Goal: Information Seeking & Learning: Learn about a topic

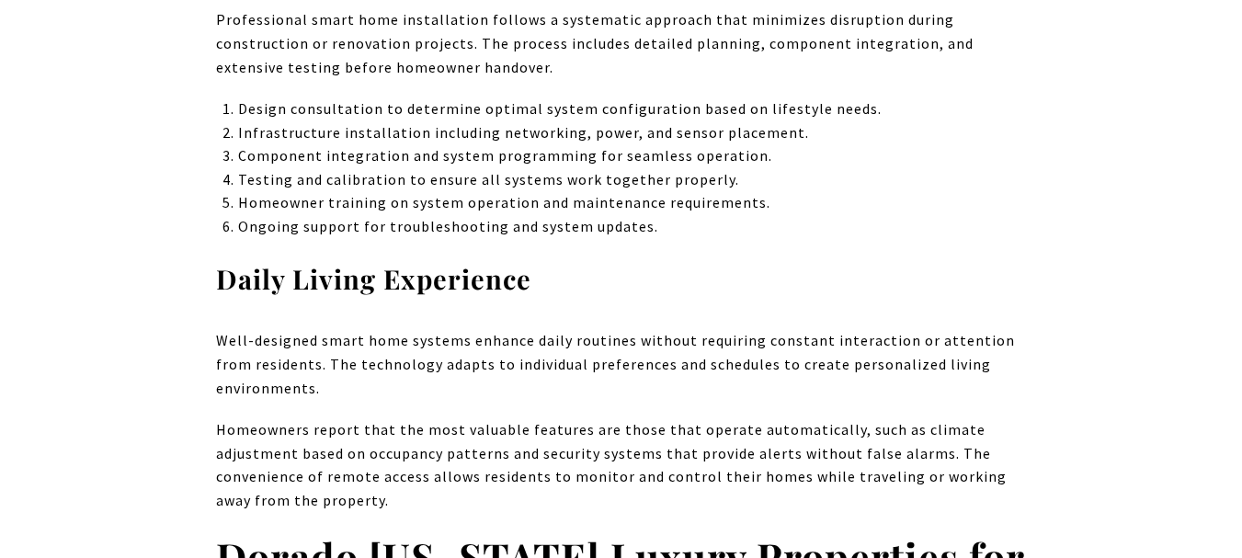
scroll to position [8920, 0]
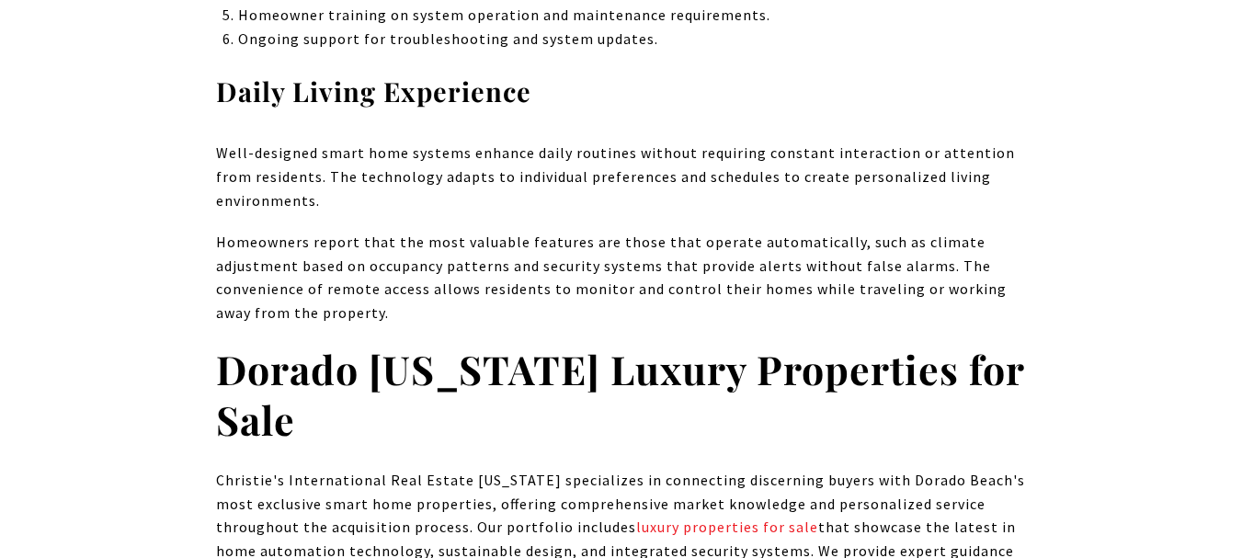
drag, startPoint x: 627, startPoint y: 262, endPoint x: 127, endPoint y: 298, distance: 501.5
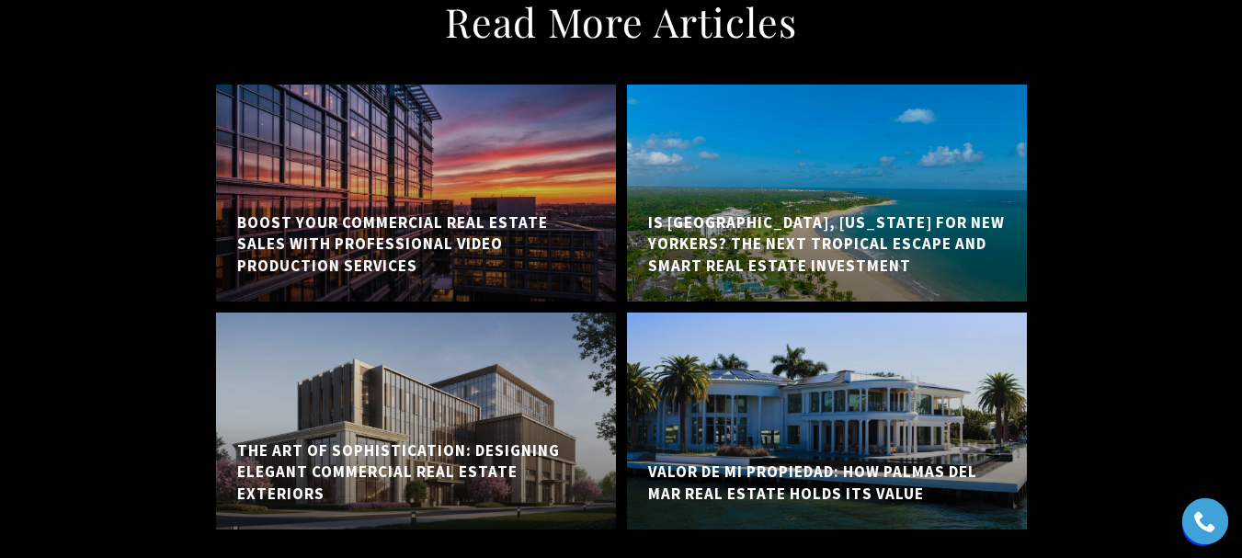
scroll to position [14253, 0]
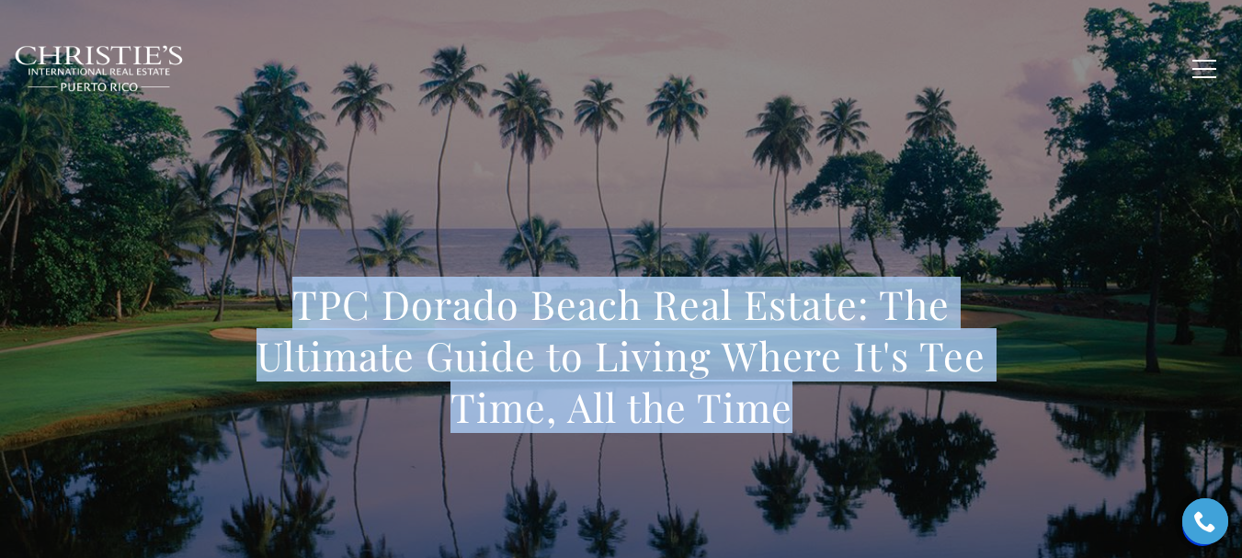
drag, startPoint x: 287, startPoint y: 293, endPoint x: 823, endPoint y: 426, distance: 552.2
click at [823, 426] on h1 "TPC Dorado Beach Real Estate: The Ultimate Guide to Living Where It's Tee Time,…" at bounding box center [621, 356] width 811 height 154
copy h1 "TPC Dorado Beach Real Estate: The Ultimate Guide to Living Where It's Tee Time,…"
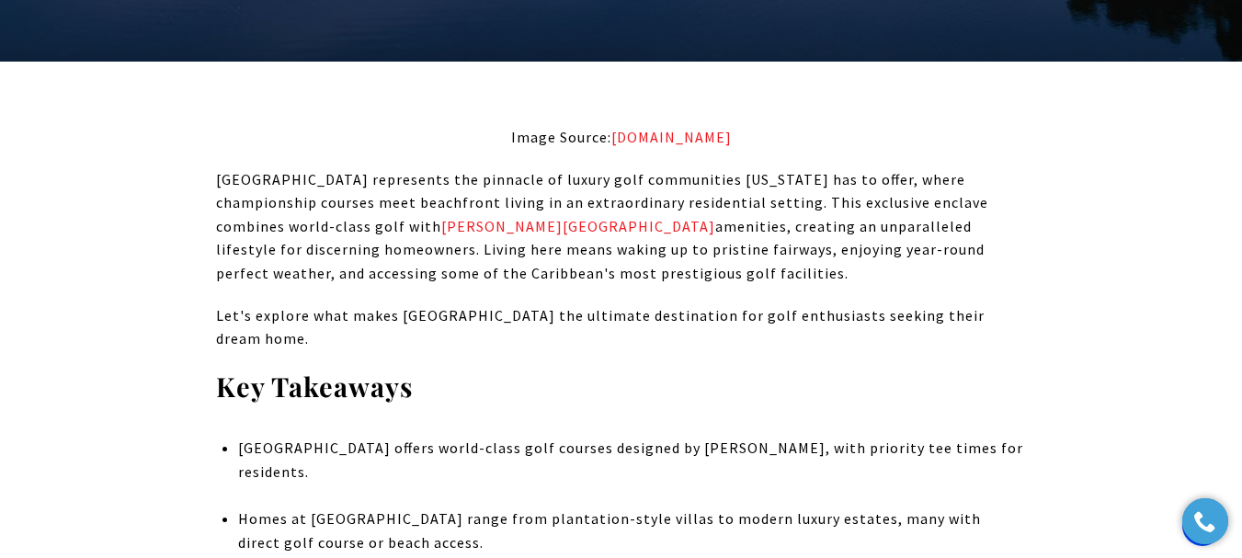
scroll to position [736, 0]
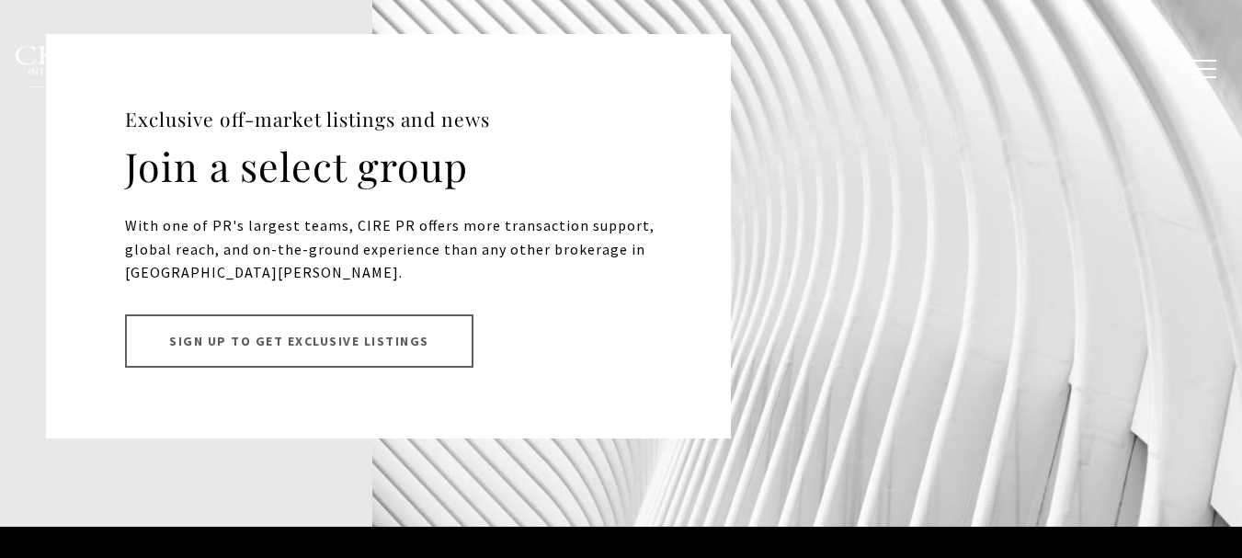
scroll to position [5450, 0]
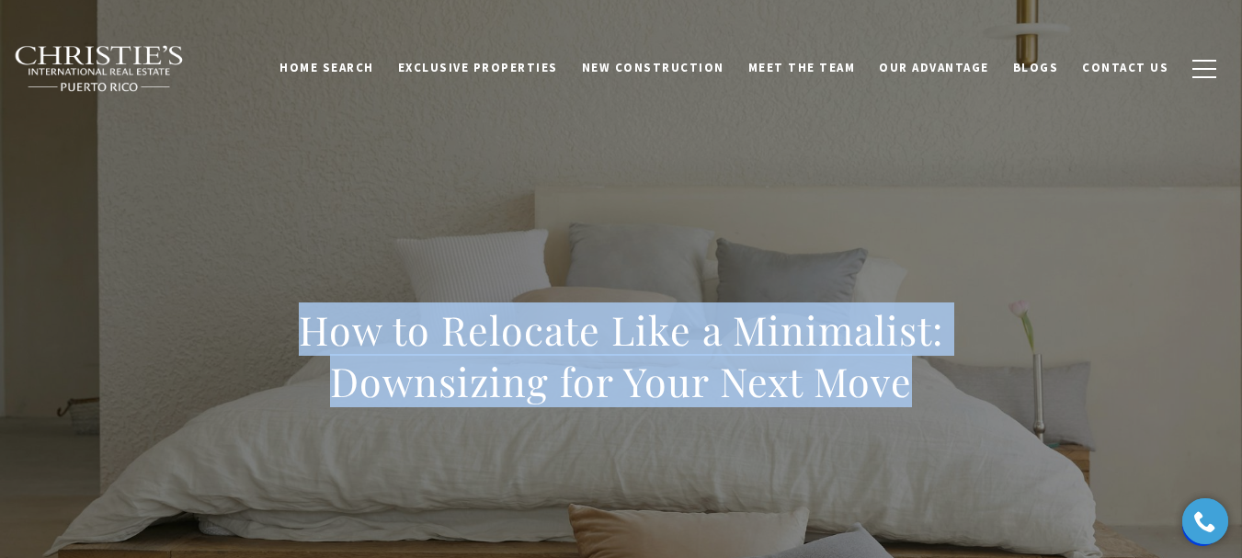
drag, startPoint x: 940, startPoint y: 402, endPoint x: 307, endPoint y: 325, distance: 637.3
click at [307, 325] on h1 "How to Relocate Like a Minimalist: Downsizing for Your Next Move" at bounding box center [621, 355] width 811 height 103
copy h1 "How to Relocate Like a Minimalist: Downsizing for Your Next Move"
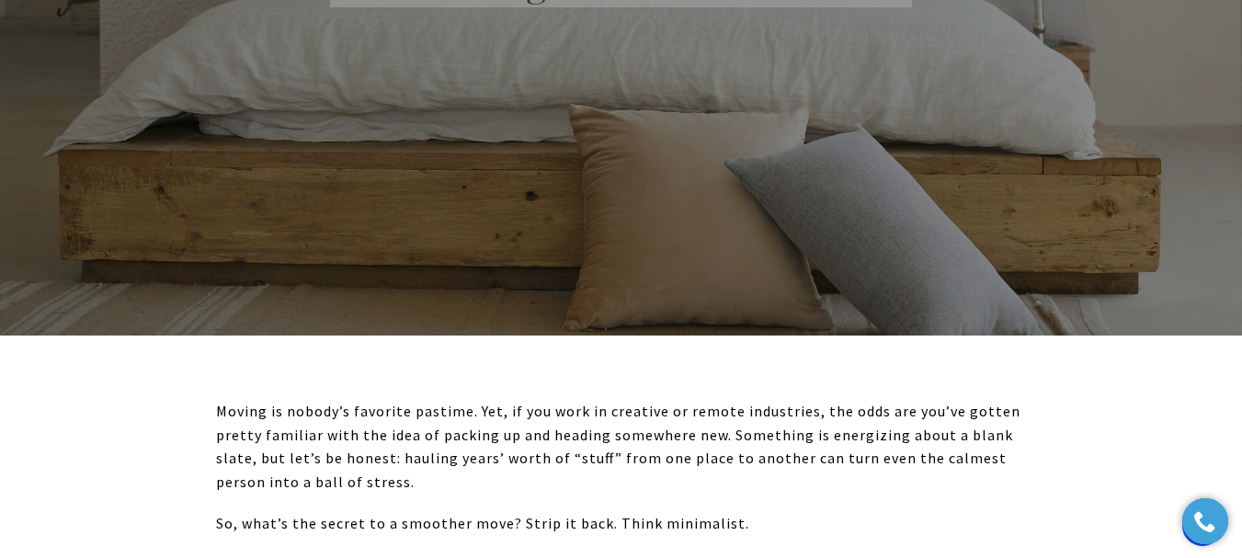
scroll to position [368, 0]
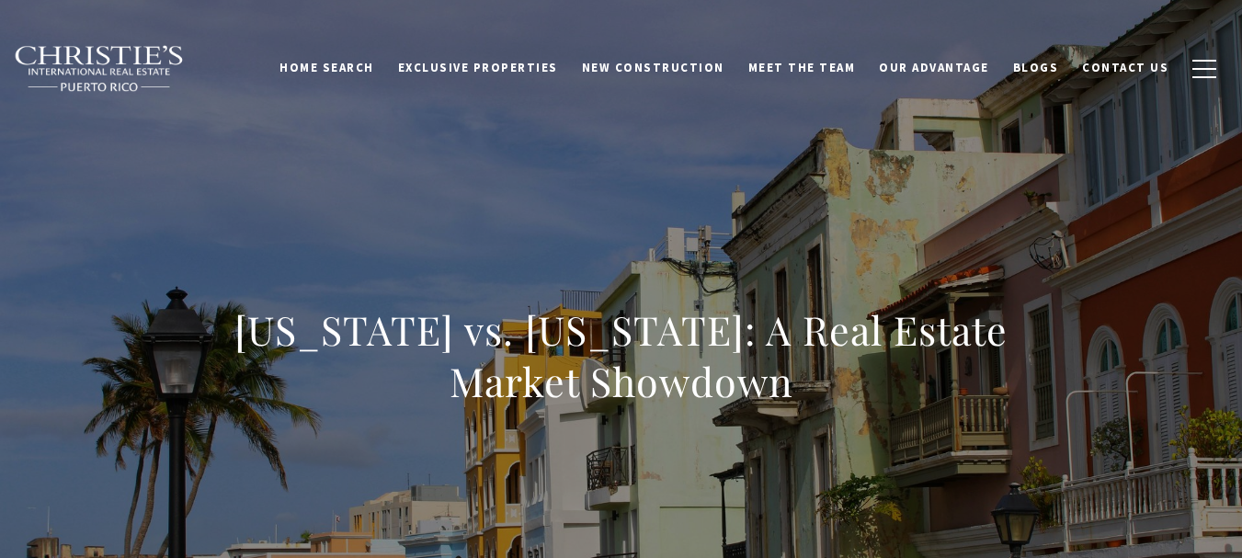
drag, startPoint x: 702, startPoint y: 360, endPoint x: 769, endPoint y: 387, distance: 72.2
click at [769, 387] on div "Puerto Rico vs. Texas: A Real Estate Market Showdown" at bounding box center [621, 368] width 1242 height 552
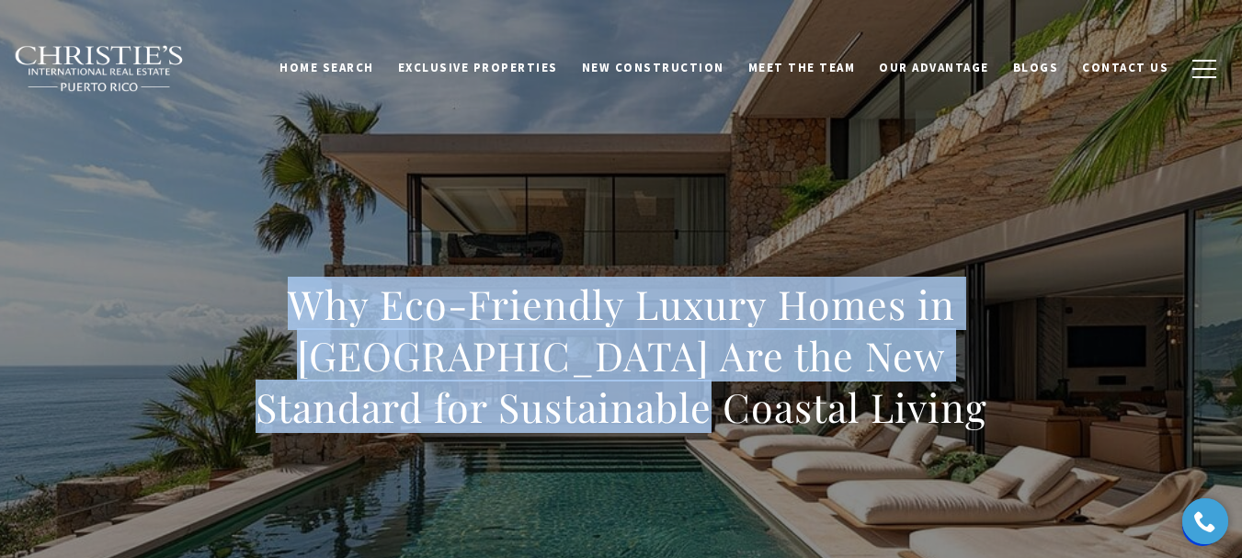
copy h1 "Why Eco-Friendly Luxury Homes in [GEOGRAPHIC_DATA] Are the New Standard for Sus…"
drag, startPoint x: 710, startPoint y: 414, endPoint x: 212, endPoint y: 314, distance: 507.3
click at [212, 314] on div "Why Eco-Friendly Luxury Homes in PR Are the New Standard for Sustainable Coasta…" at bounding box center [621, 368] width 1242 height 552
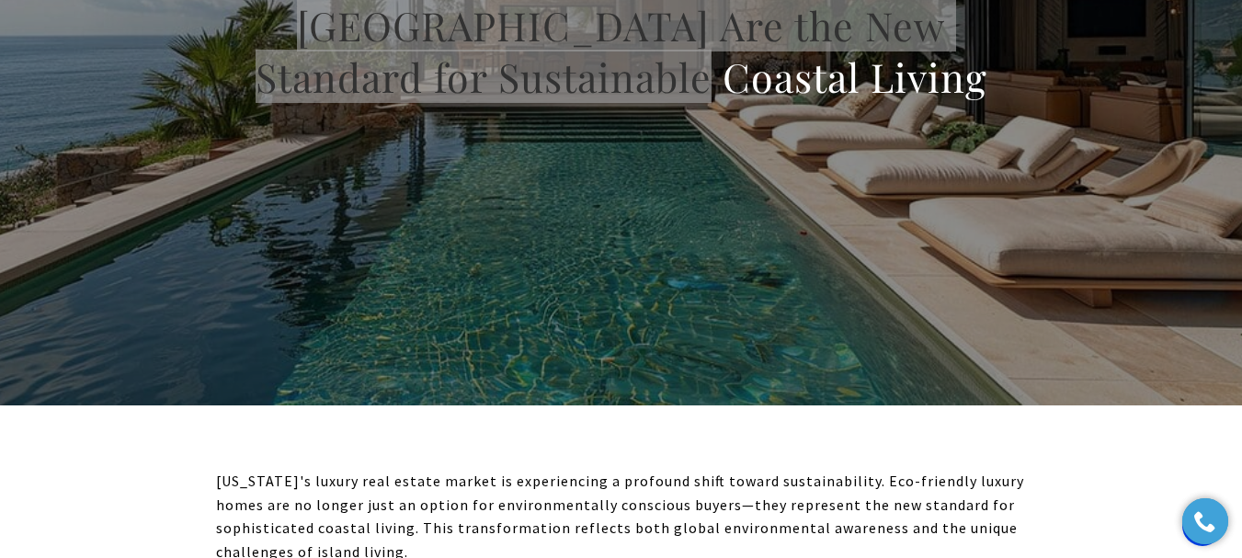
scroll to position [92, 0]
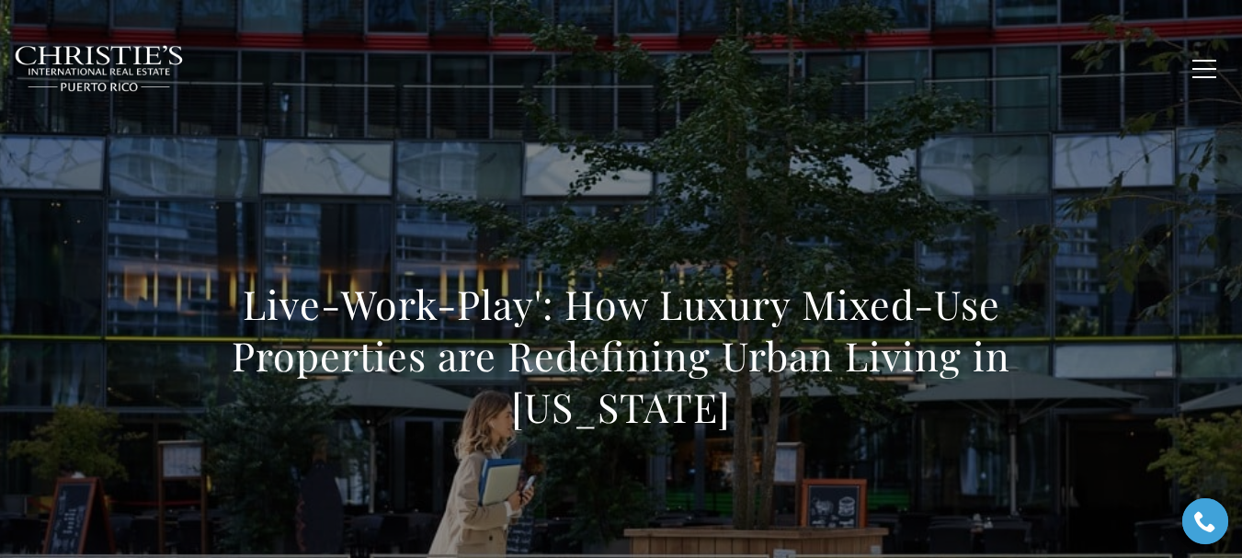
drag, startPoint x: 278, startPoint y: 317, endPoint x: 737, endPoint y: 415, distance: 469.1
click at [737, 415] on h1 "Live-Work-Play': How Luxury Mixed-Use Properties are Redefining Urban Living in…" at bounding box center [621, 356] width 811 height 154
copy h1 "Live-Work-Play': How Luxury Mixed-Use Properties are Redefining Urban Living in…"
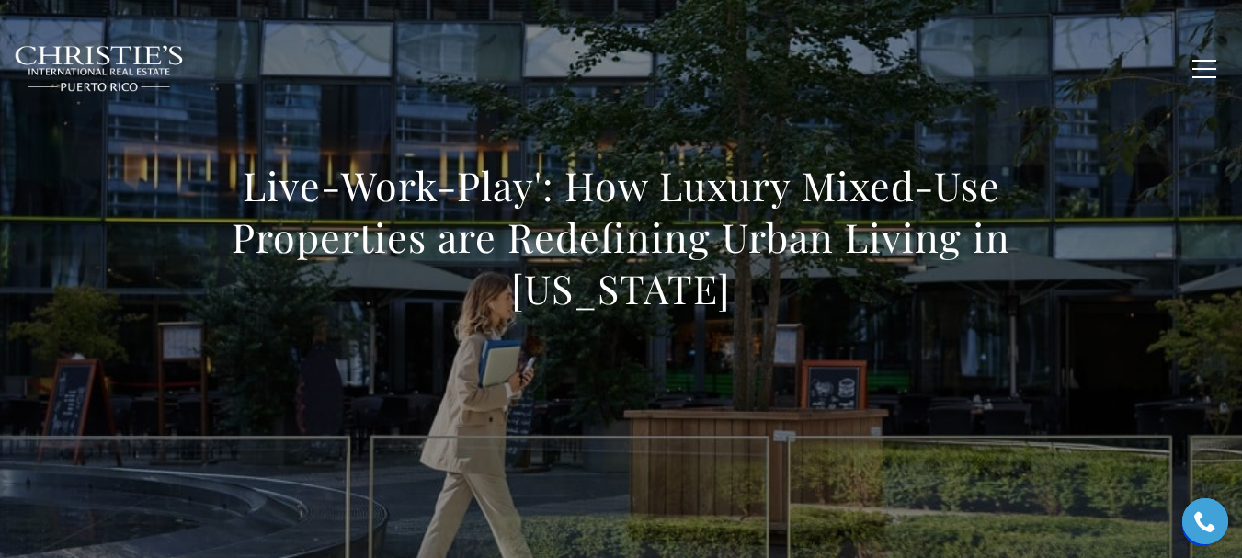
scroll to position [368, 0]
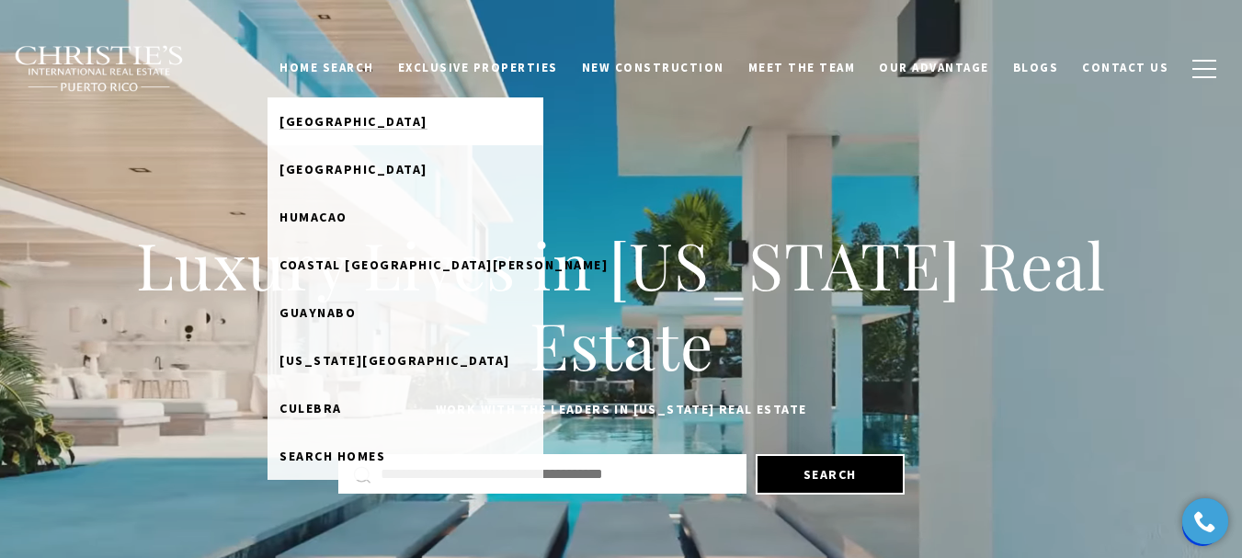
click at [393, 128] on span "[GEOGRAPHIC_DATA]" at bounding box center [354, 121] width 148 height 17
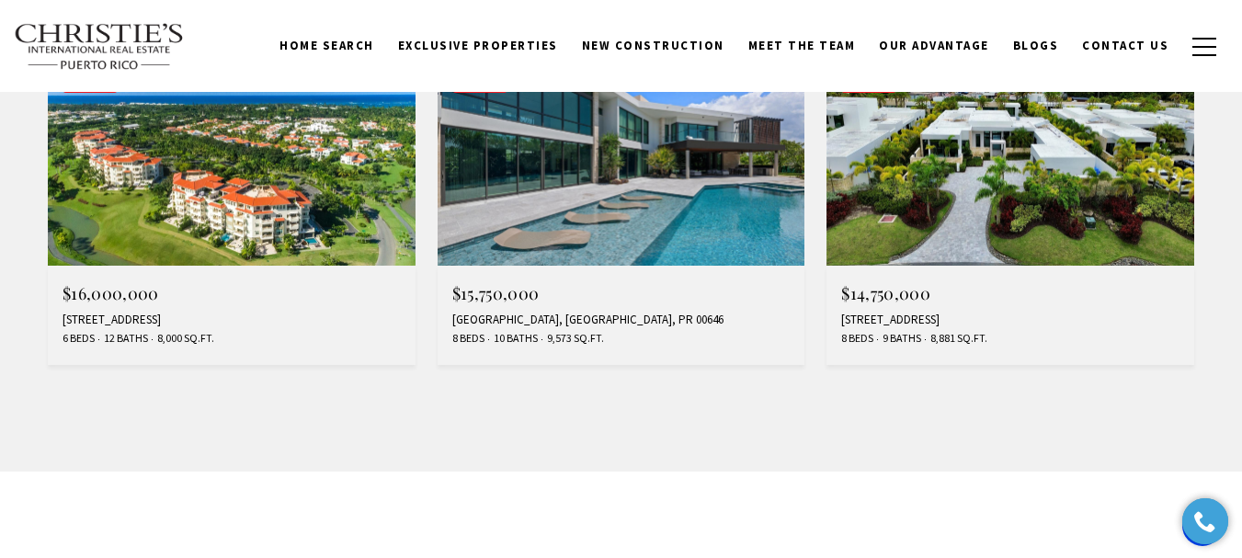
scroll to position [1098, 0]
